Goal: Information Seeking & Learning: Learn about a topic

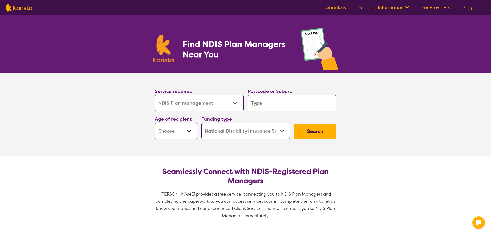
select select "NDIS Plan management"
select select "NDIS"
select select "NDIS Plan management"
select select "NDIS"
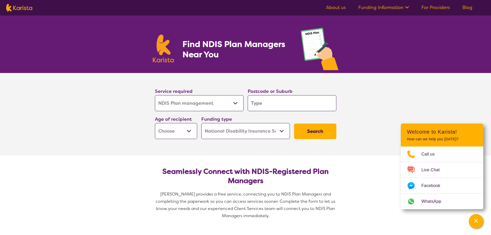
click at [336, 4] on ul "About us Funding Information NDIS - National Disability Insurance Scheme HCP - …" at bounding box center [399, 8] width 159 height 8
click at [336, 6] on link "About us" at bounding box center [336, 7] width 20 height 6
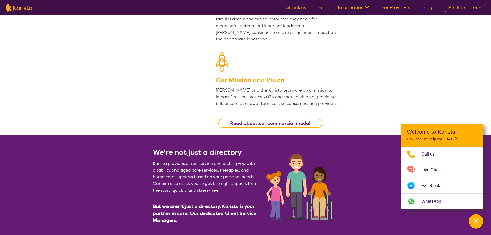
scroll to position [206, 0]
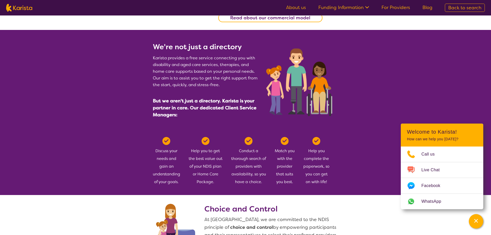
click at [354, 75] on section "We're not just a directory Karista provides a free service connecting you with …" at bounding box center [245, 112] width 491 height 165
click at [383, 82] on section "We're not just a directory Karista provides a free service connecting you with …" at bounding box center [245, 112] width 491 height 165
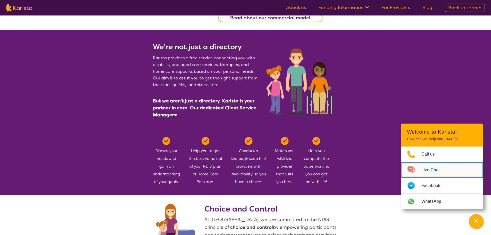
click at [447, 172] on link "Live Chat" at bounding box center [442, 169] width 82 height 15
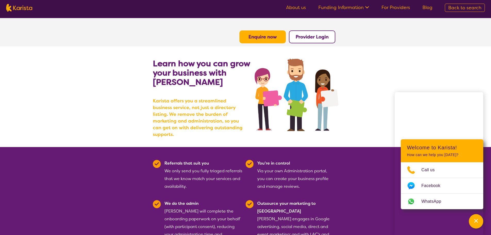
drag, startPoint x: 200, startPoint y: 115, endPoint x: 225, endPoint y: 69, distance: 52.0
click at [225, 69] on b "Learn how you can grow your business with [PERSON_NAME]" at bounding box center [201, 72] width 97 height 29
